Goal: Use online tool/utility: Utilize a website feature to perform a specific function

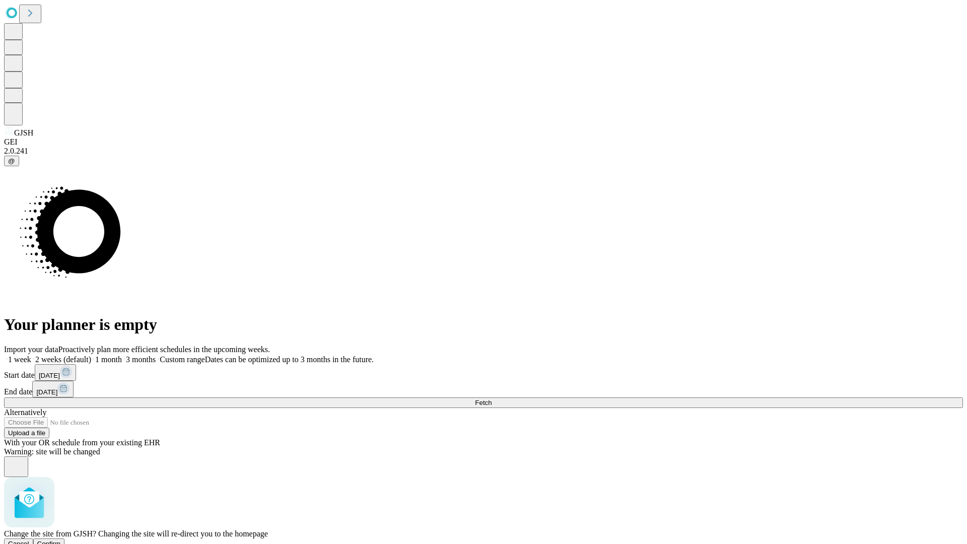
click at [61, 540] on span "Confirm" at bounding box center [49, 544] width 24 height 8
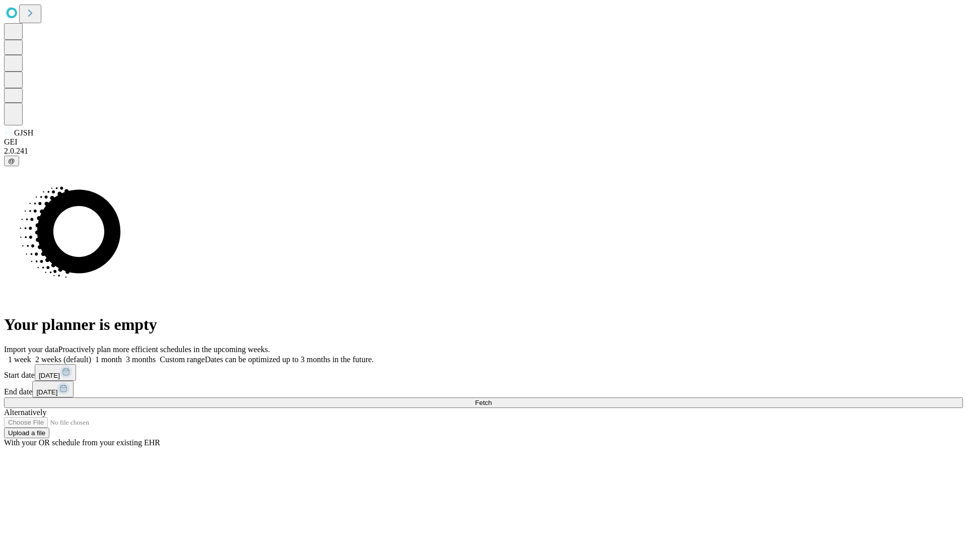
click at [91, 355] on label "2 weeks (default)" at bounding box center [61, 359] width 60 height 9
click at [492, 399] on span "Fetch" at bounding box center [483, 403] width 17 height 8
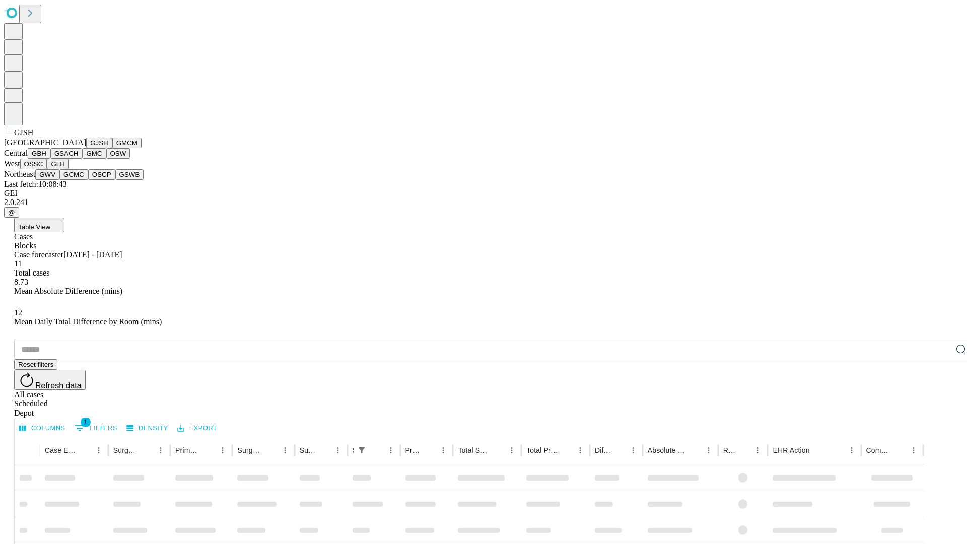
click at [112, 148] on button "GMCM" at bounding box center [126, 142] width 29 height 11
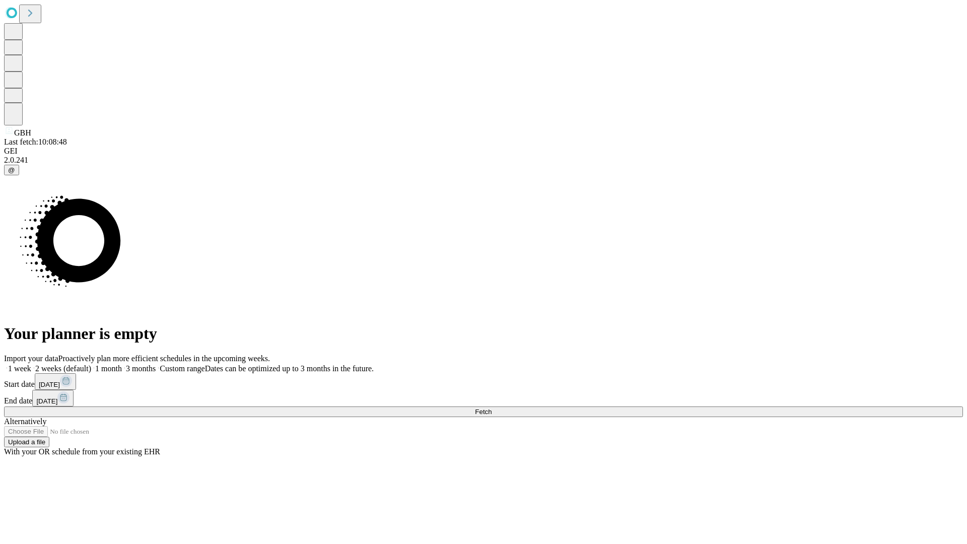
click at [91, 364] on label "2 weeks (default)" at bounding box center [61, 368] width 60 height 9
click at [492, 408] on span "Fetch" at bounding box center [483, 412] width 17 height 8
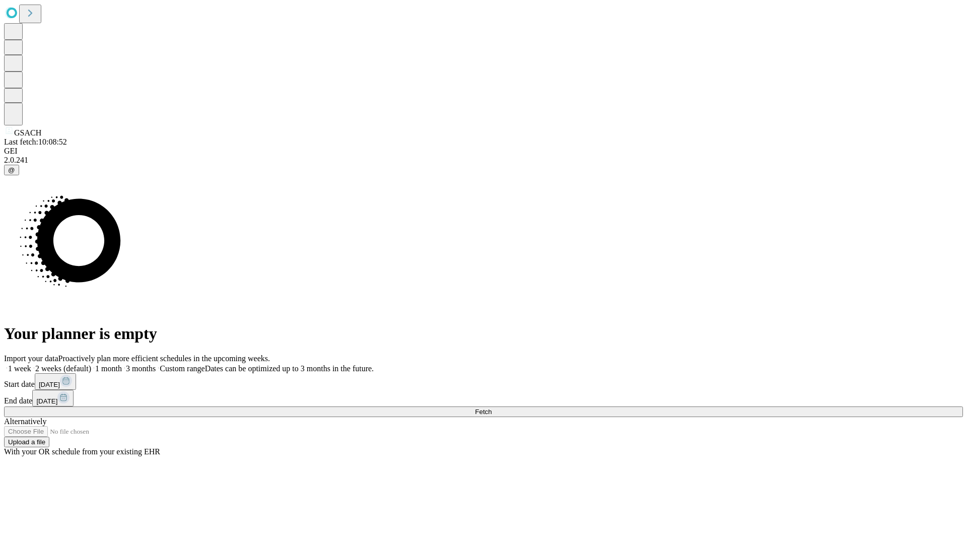
click at [492, 408] on span "Fetch" at bounding box center [483, 412] width 17 height 8
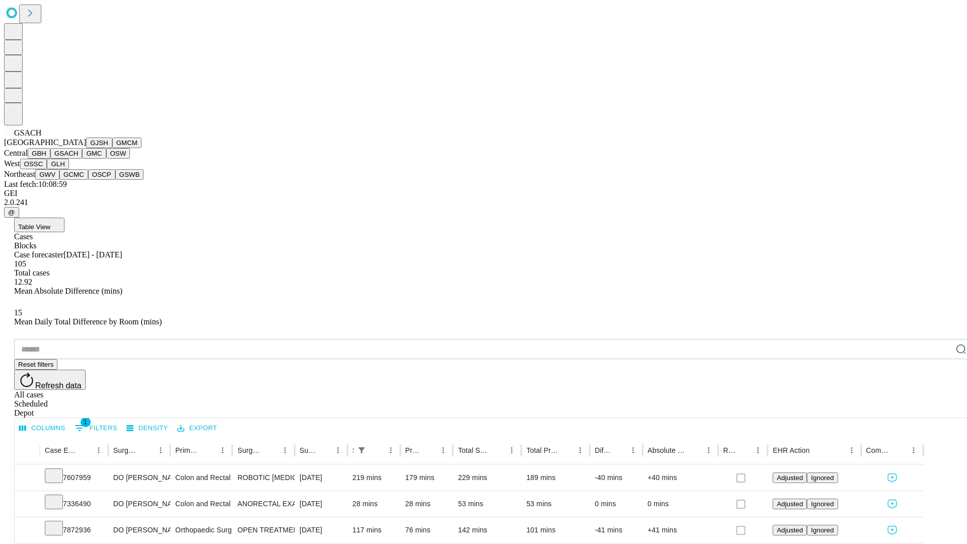
click at [82, 159] on button "GMC" at bounding box center [94, 153] width 24 height 11
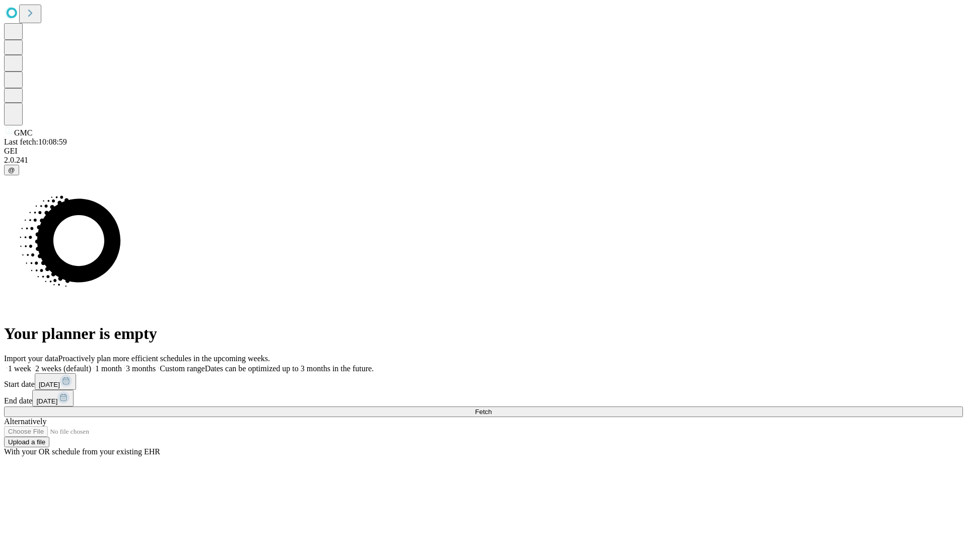
click at [91, 364] on label "2 weeks (default)" at bounding box center [61, 368] width 60 height 9
click at [492, 408] on span "Fetch" at bounding box center [483, 412] width 17 height 8
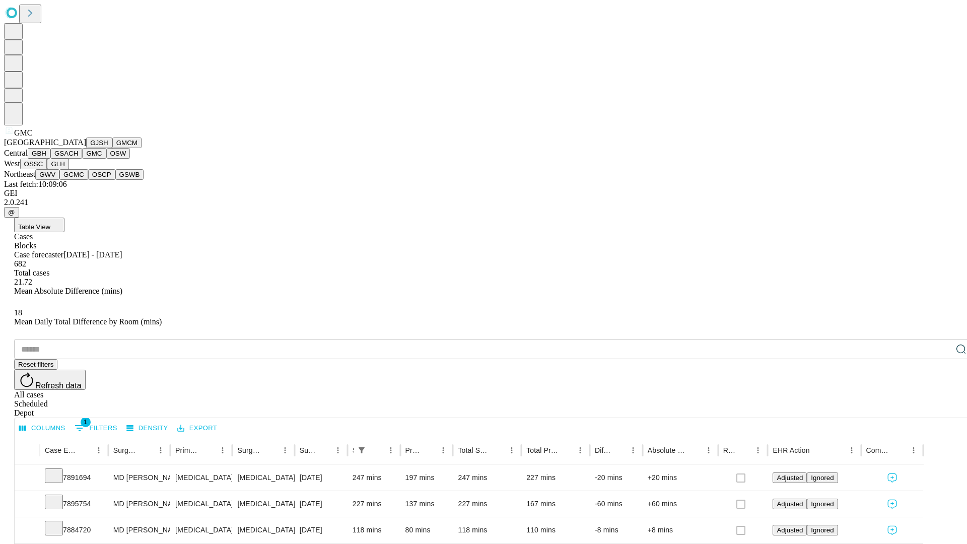
click at [106, 159] on button "OSW" at bounding box center [118, 153] width 24 height 11
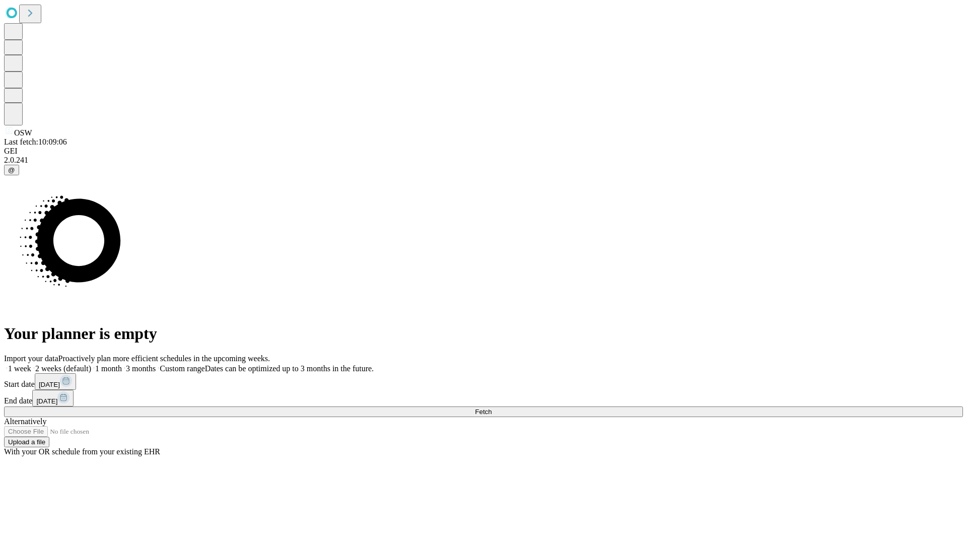
click at [492, 408] on span "Fetch" at bounding box center [483, 412] width 17 height 8
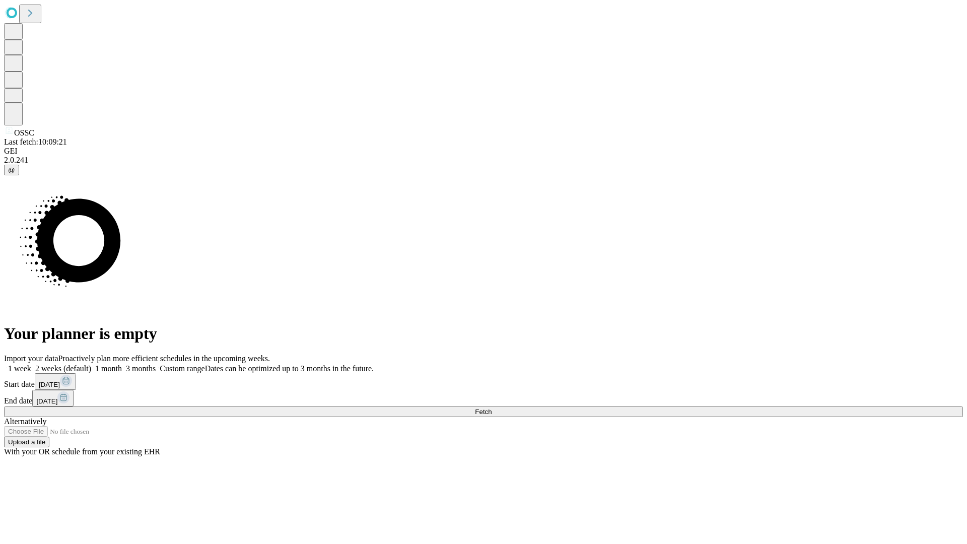
click at [492, 408] on span "Fetch" at bounding box center [483, 412] width 17 height 8
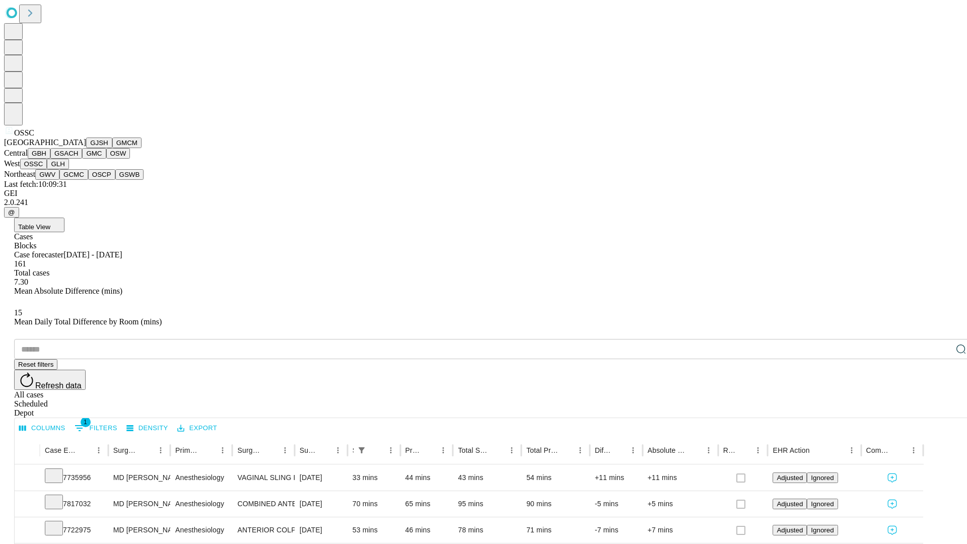
click at [68, 169] on button "GLH" at bounding box center [58, 164] width 22 height 11
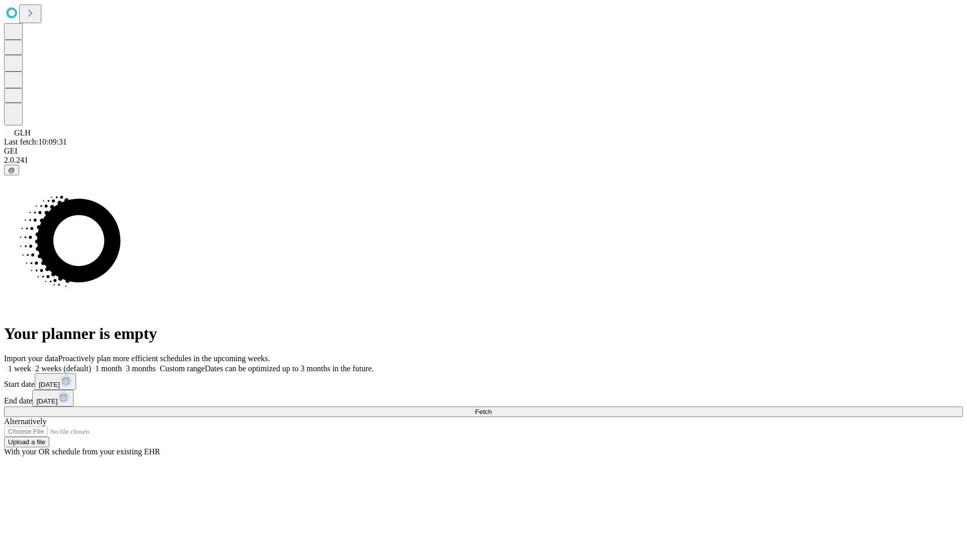
click at [91, 364] on label "2 weeks (default)" at bounding box center [61, 368] width 60 height 9
click at [492, 408] on span "Fetch" at bounding box center [483, 412] width 17 height 8
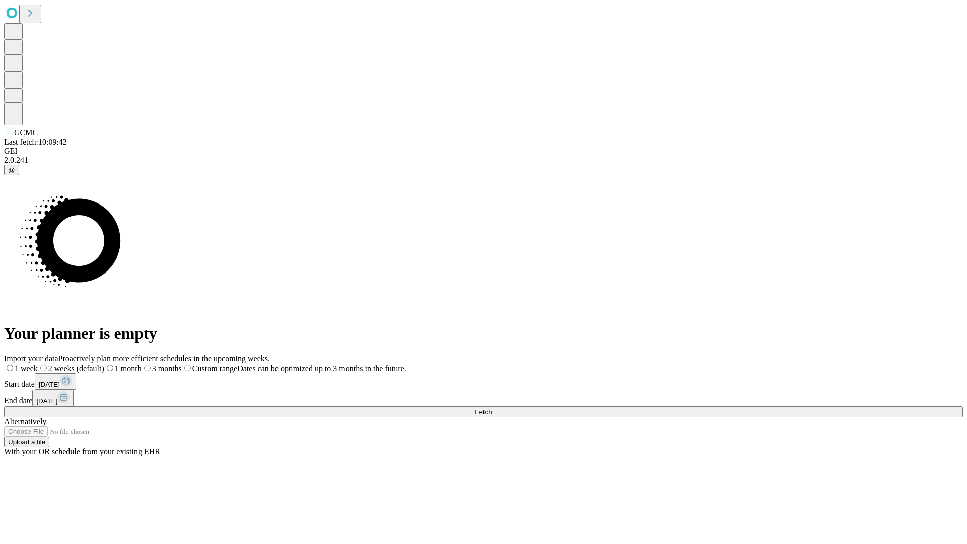
click at [492, 408] on span "Fetch" at bounding box center [483, 412] width 17 height 8
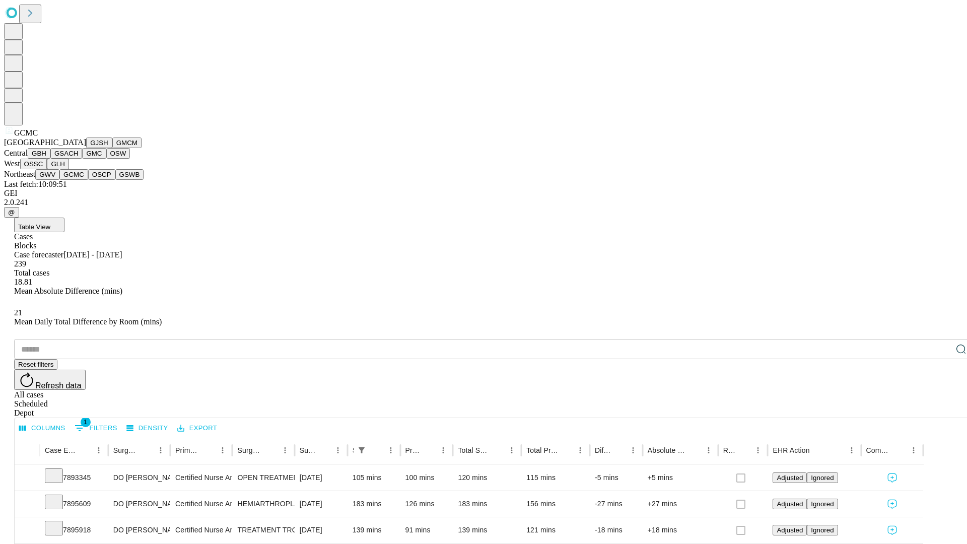
click at [88, 180] on button "OSCP" at bounding box center [101, 174] width 27 height 11
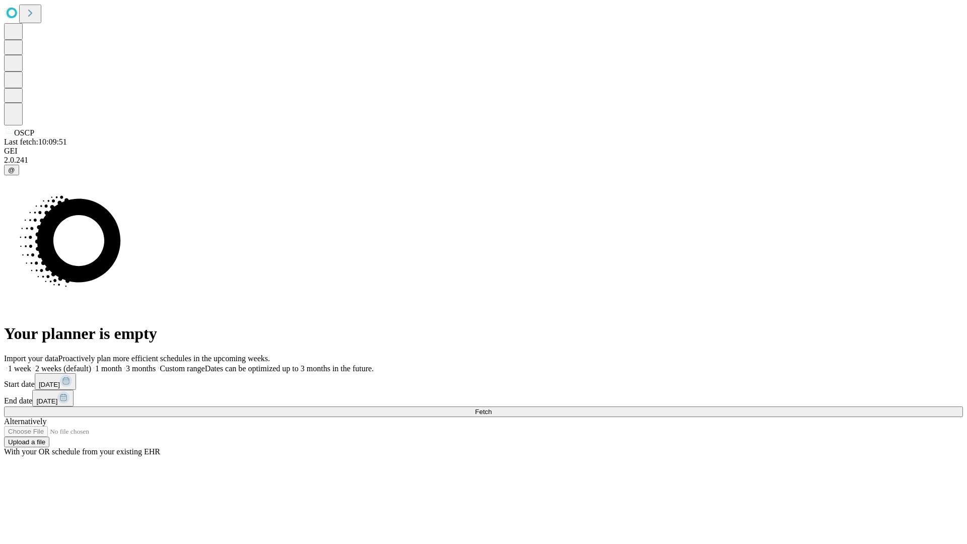
click at [91, 364] on label "2 weeks (default)" at bounding box center [61, 368] width 60 height 9
click at [492, 408] on span "Fetch" at bounding box center [483, 412] width 17 height 8
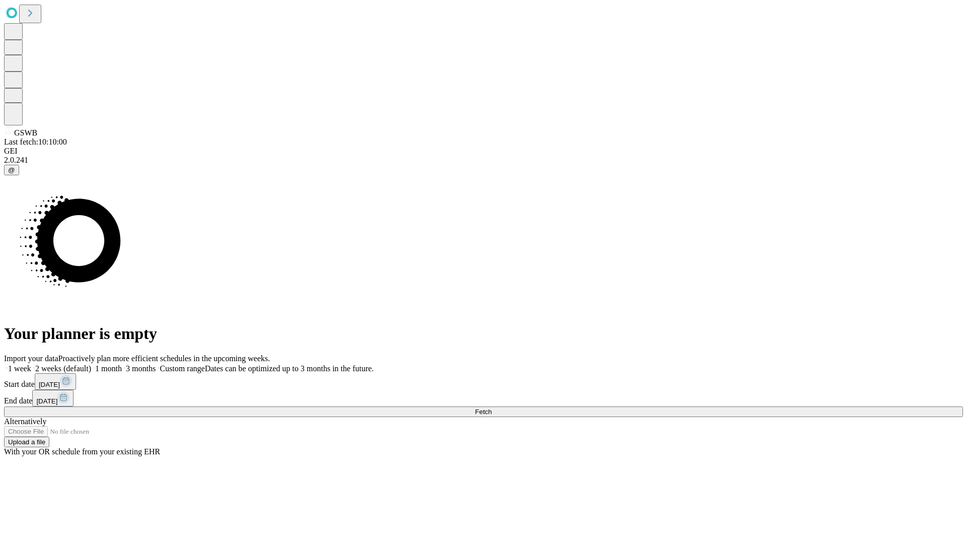
click at [91, 364] on label "2 weeks (default)" at bounding box center [61, 368] width 60 height 9
click at [492, 408] on span "Fetch" at bounding box center [483, 412] width 17 height 8
